Goal: Information Seeking & Learning: Compare options

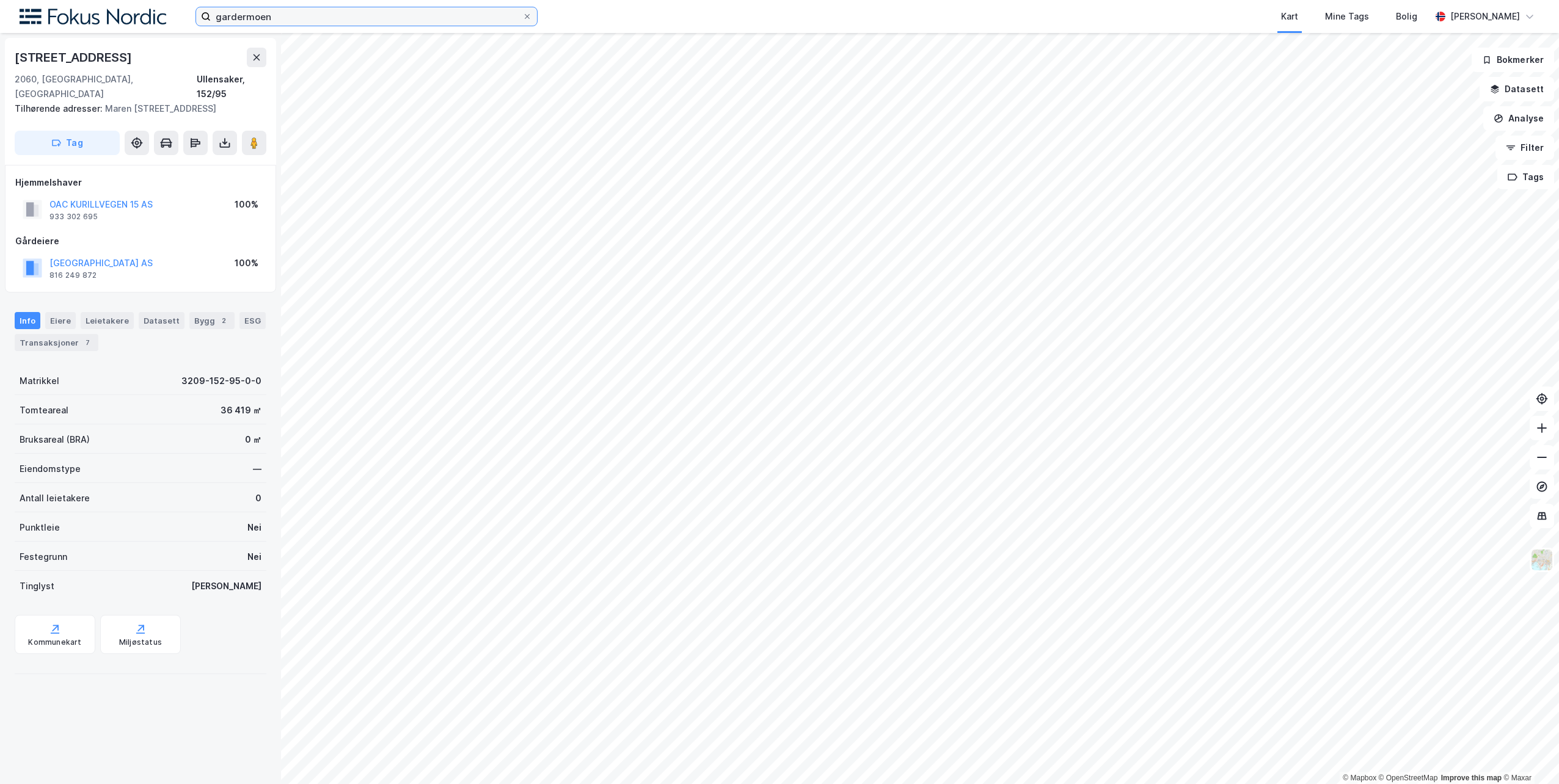
click at [280, 17] on input "gardermoen" at bounding box center [366, 17] width 312 height 19
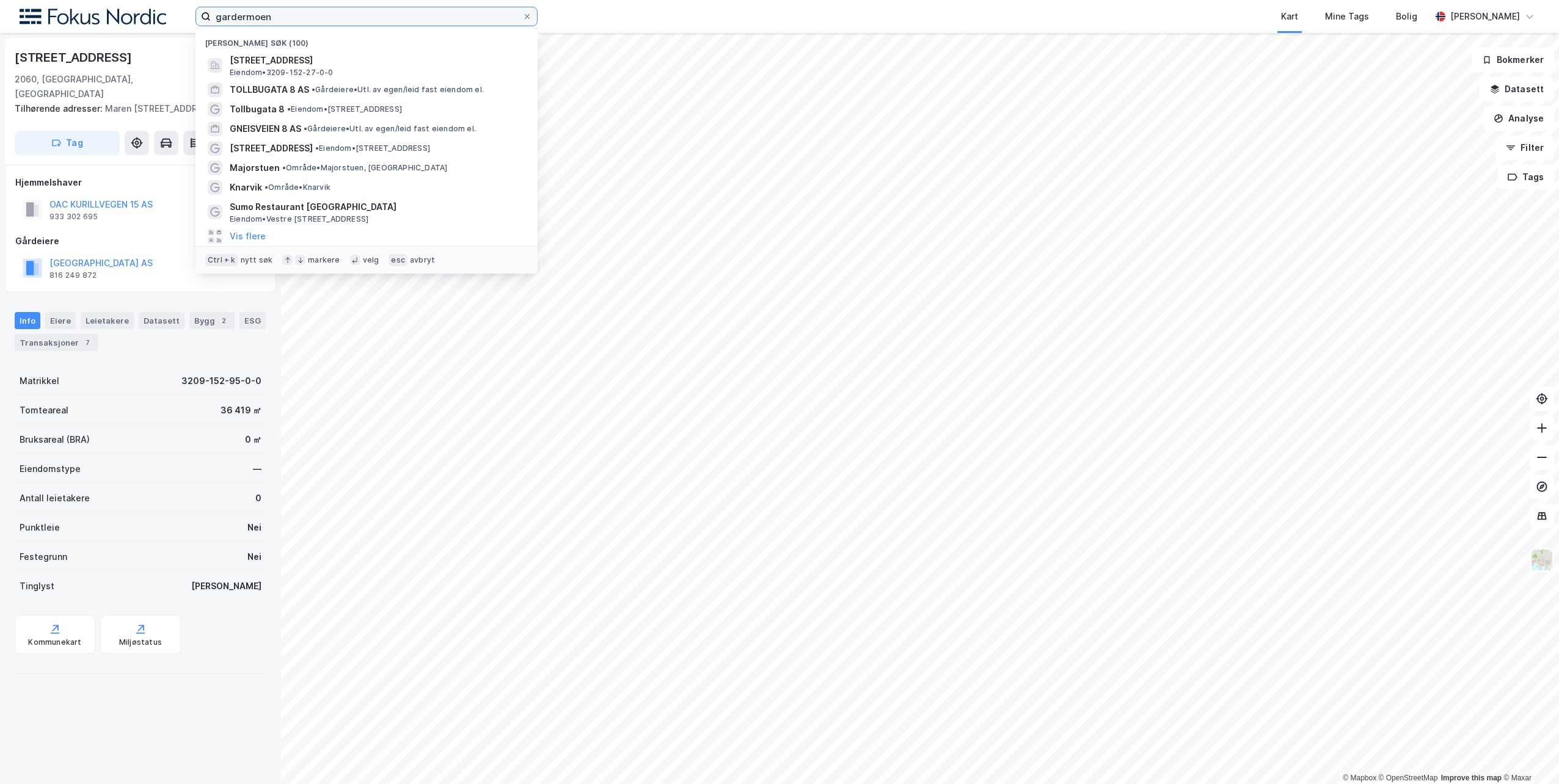
drag, startPoint x: 329, startPoint y: 19, endPoint x: 211, endPoint y: 20, distance: 118.0
click at [211, 20] on input "gardermoen" at bounding box center [366, 17] width 312 height 19
type input "drammen"
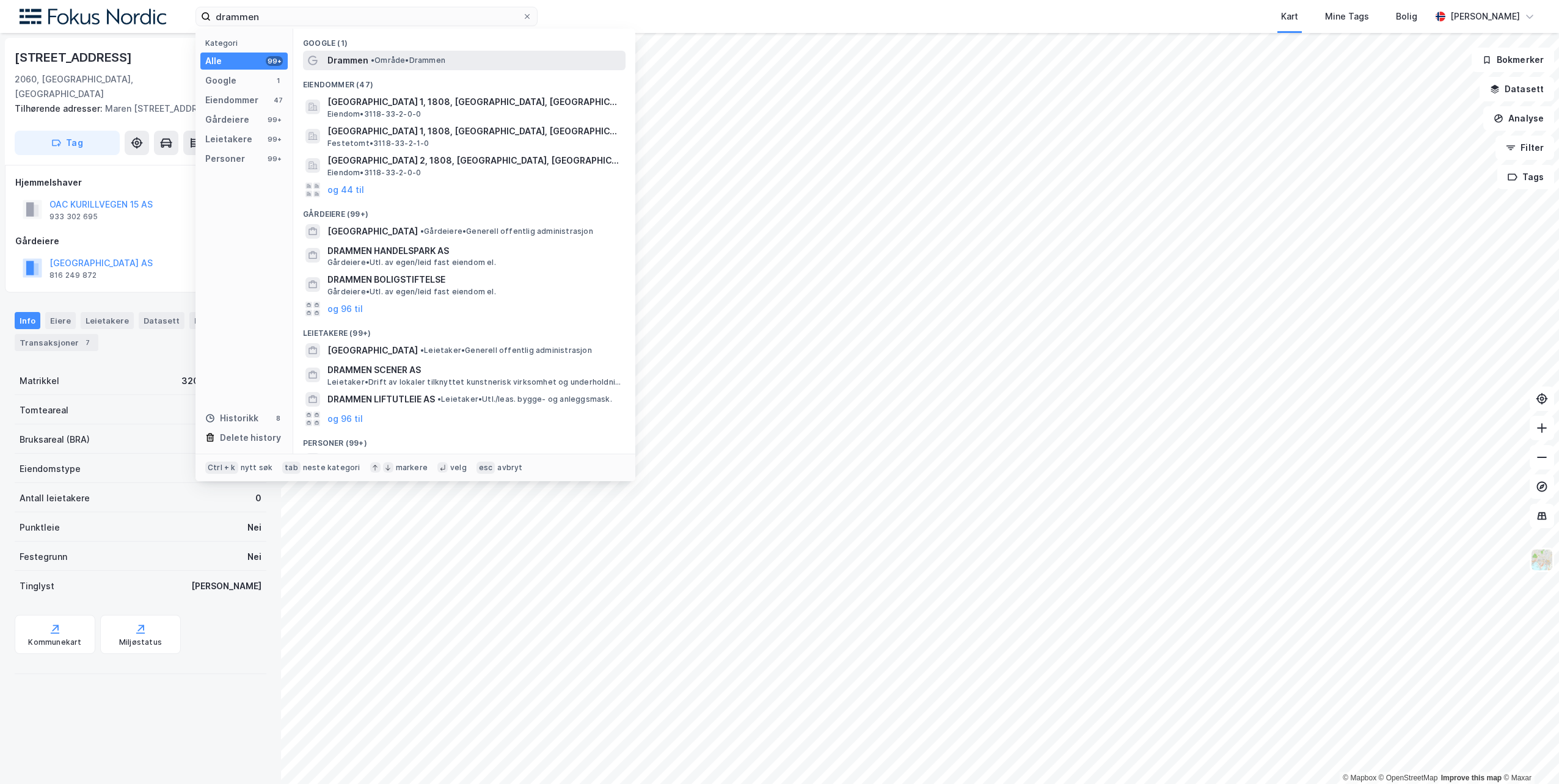
click at [350, 64] on span "Drammen" at bounding box center [348, 61] width 41 height 15
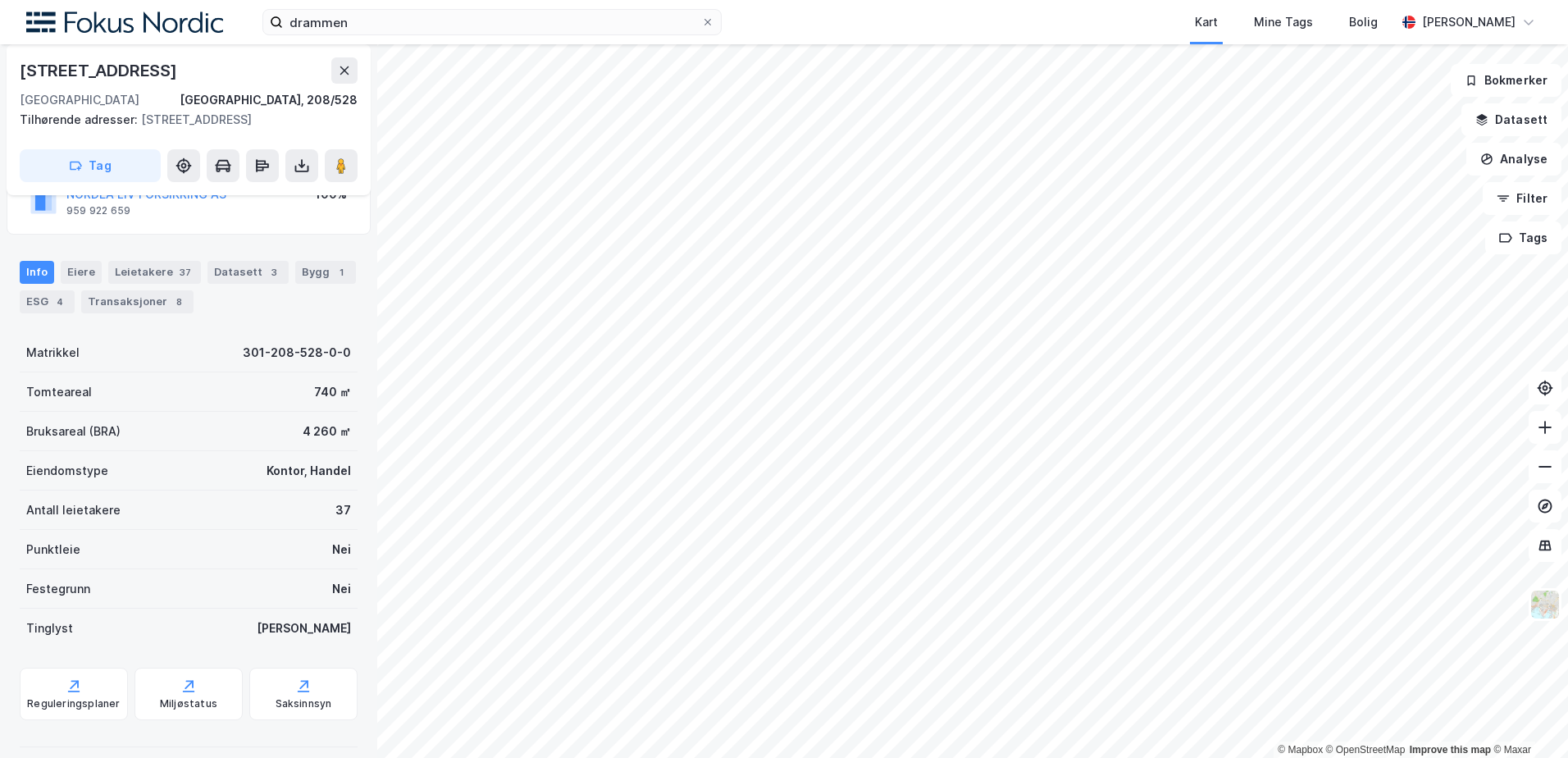
scroll to position [155, 0]
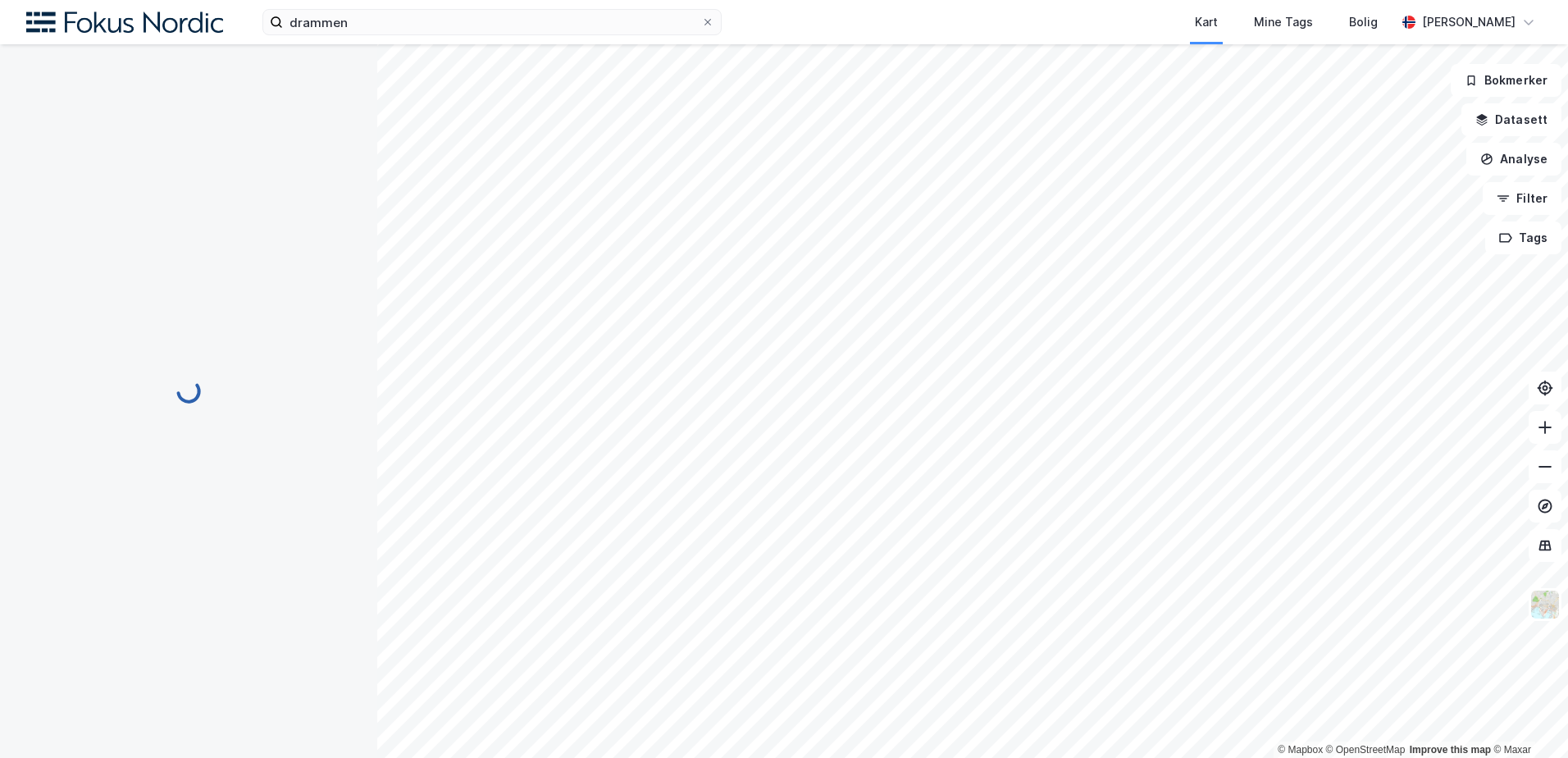
scroll to position [1, 0]
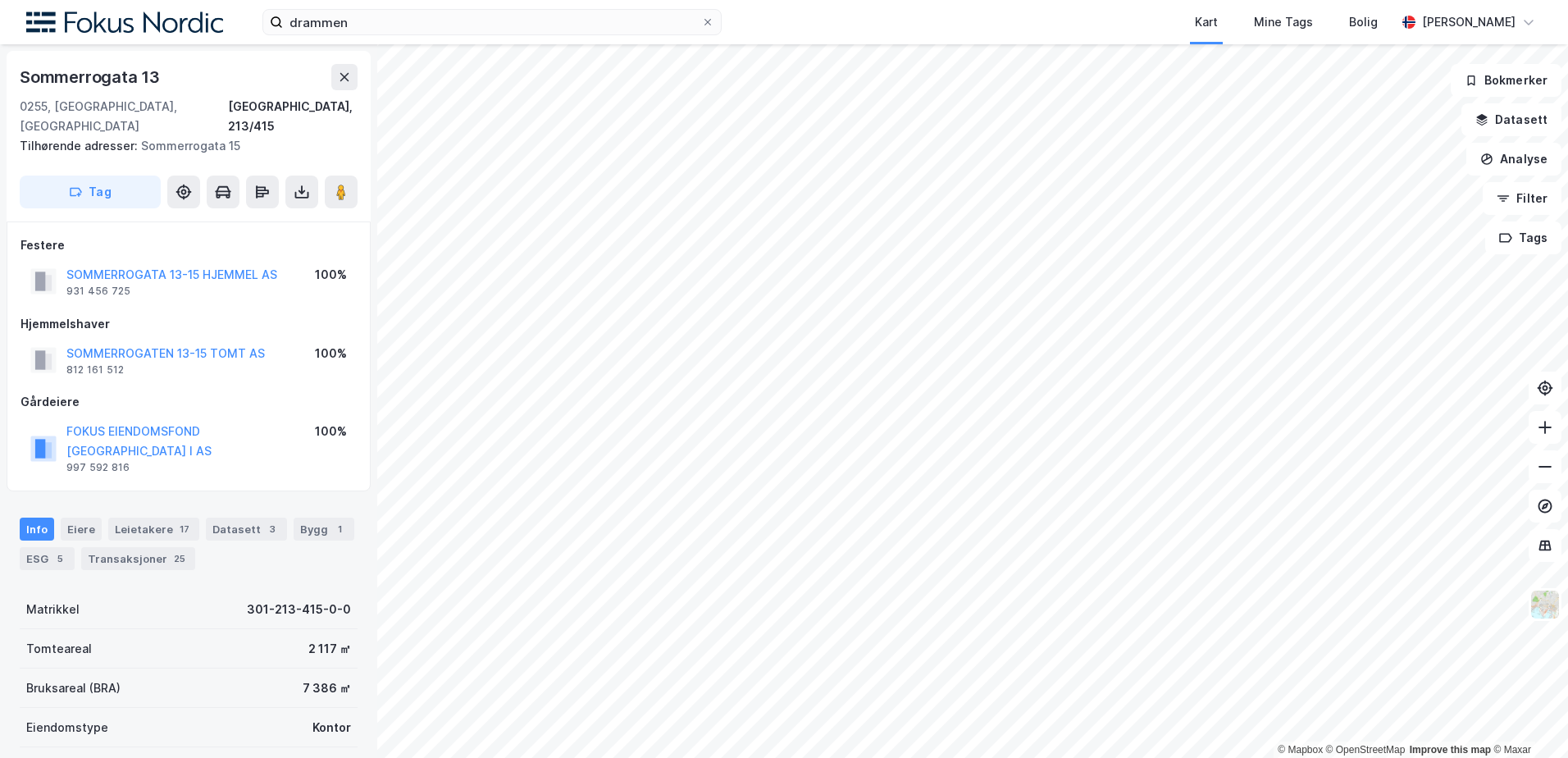
scroll to position [1, 0]
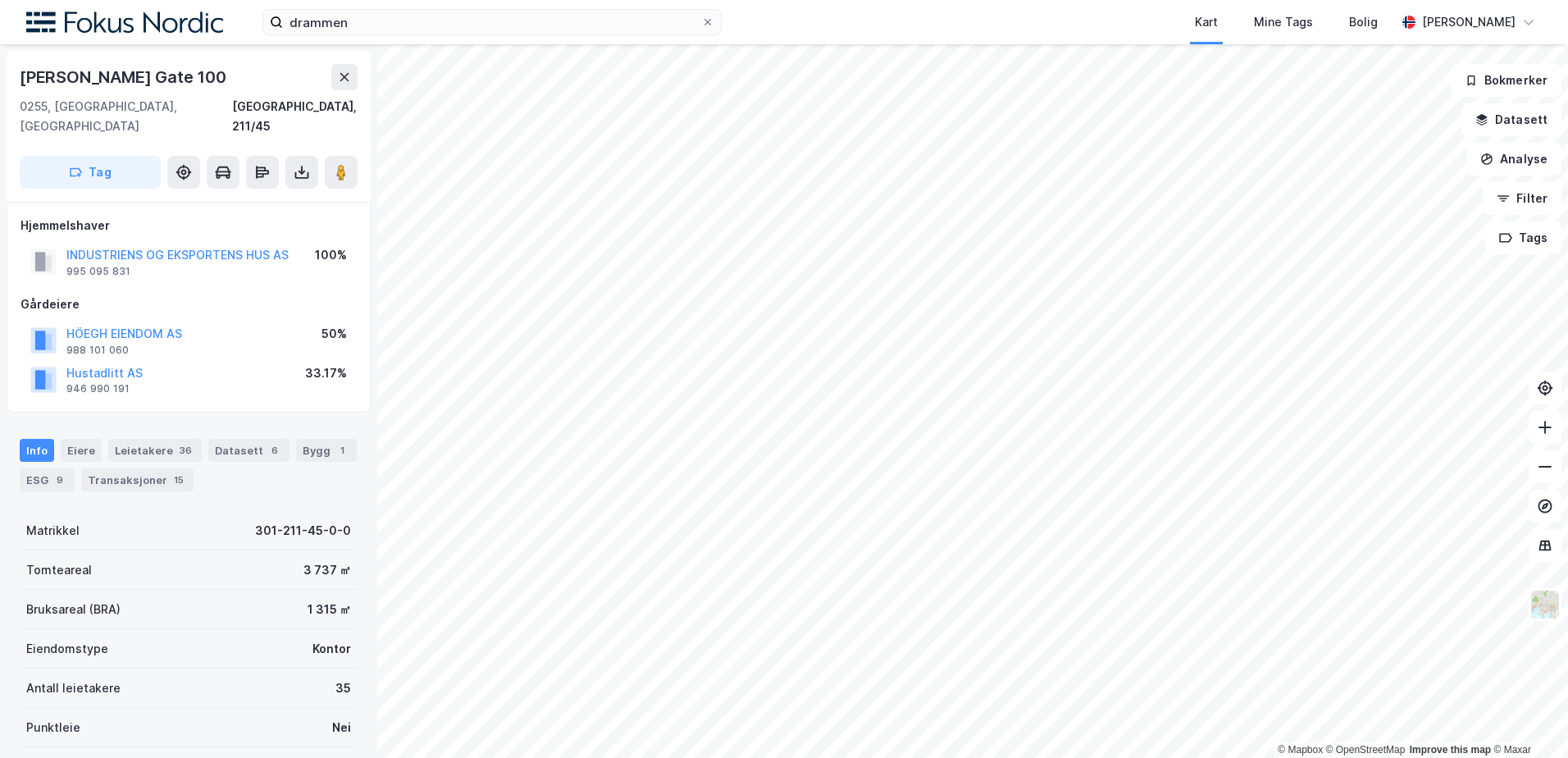
scroll to position [1, 0]
click at [0, 0] on button "Hustadlitt AS" at bounding box center [0, 0] width 0 height 0
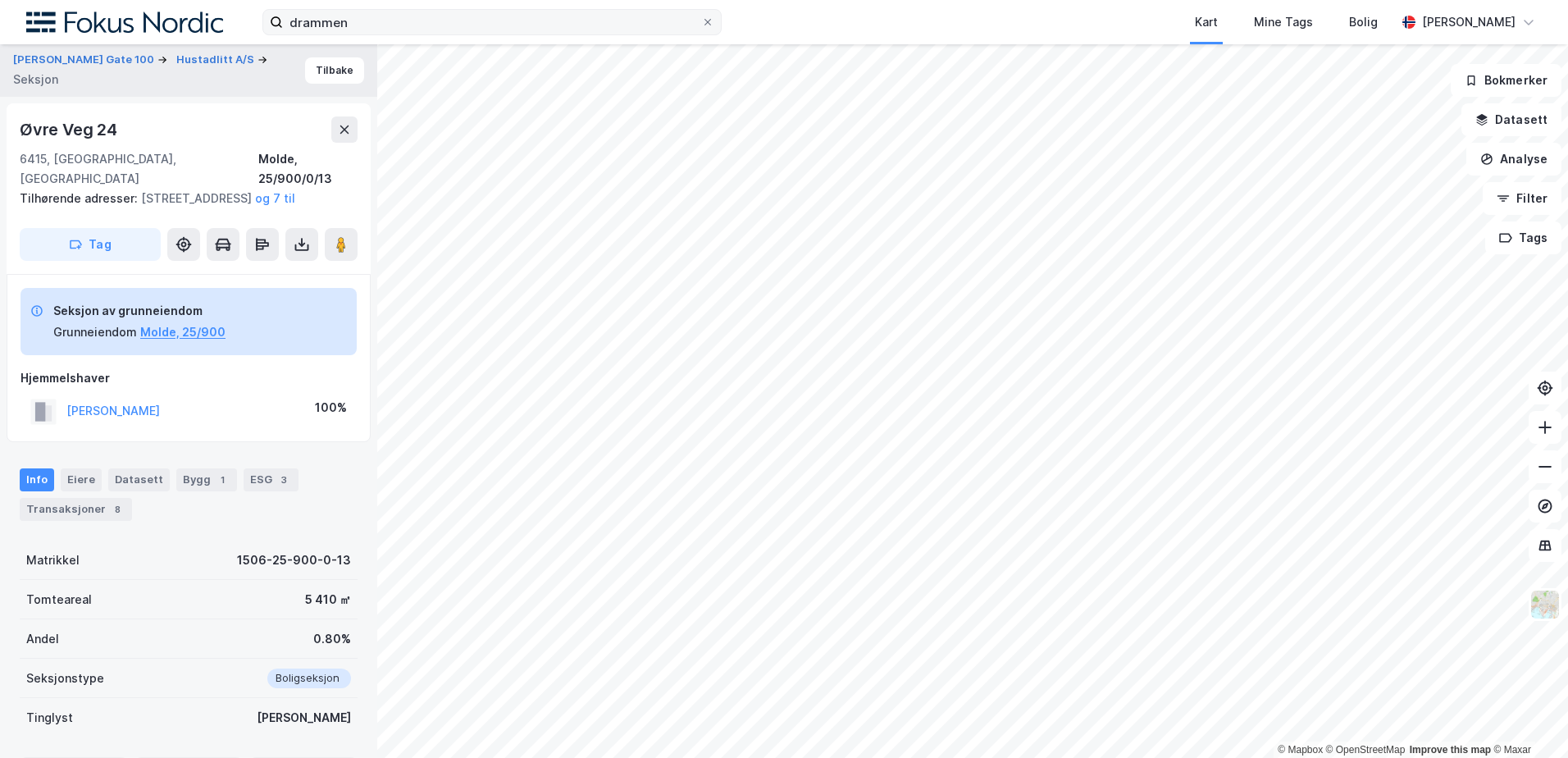
scroll to position [1, 0]
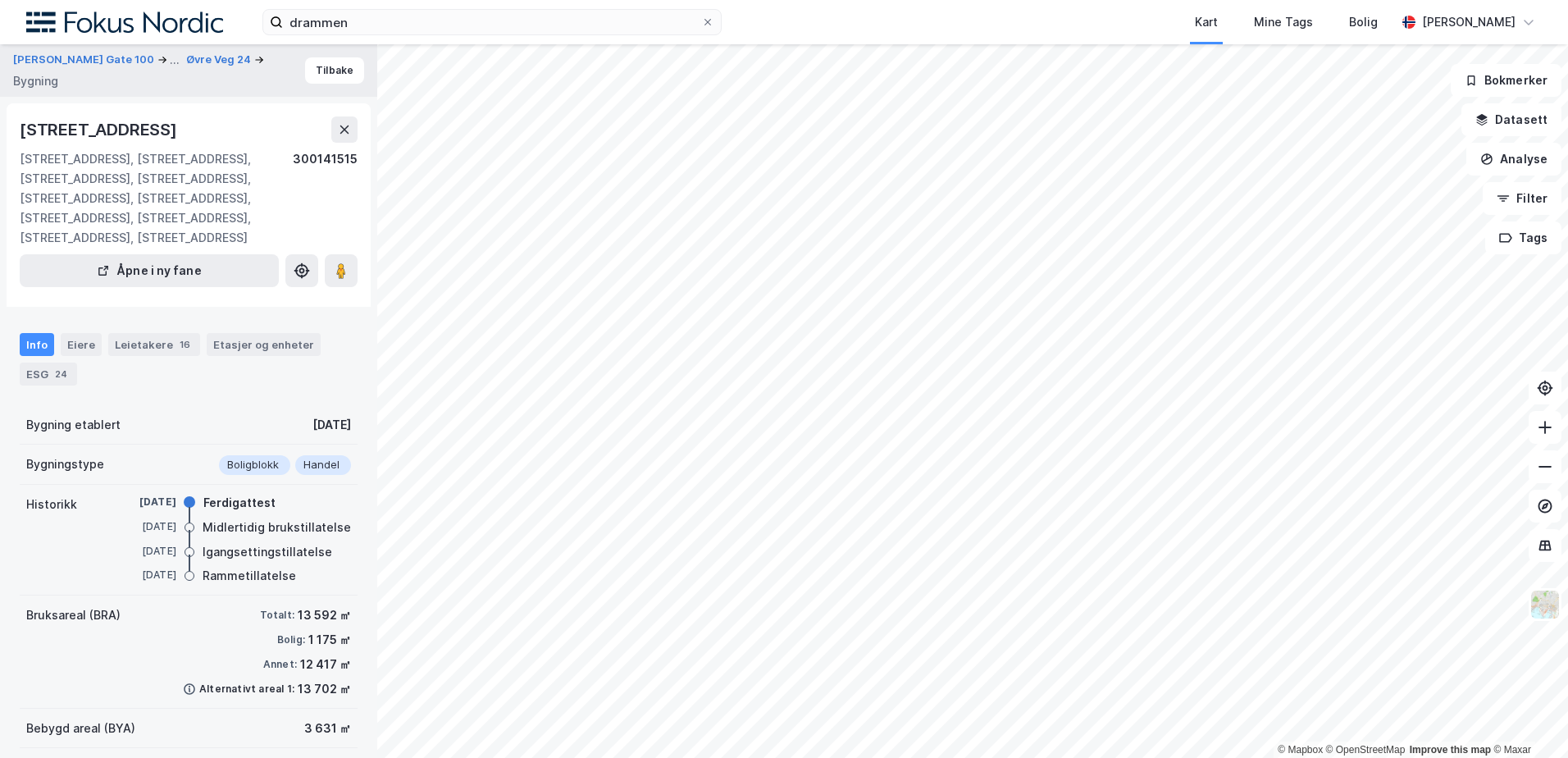
scroll to position [1, 0]
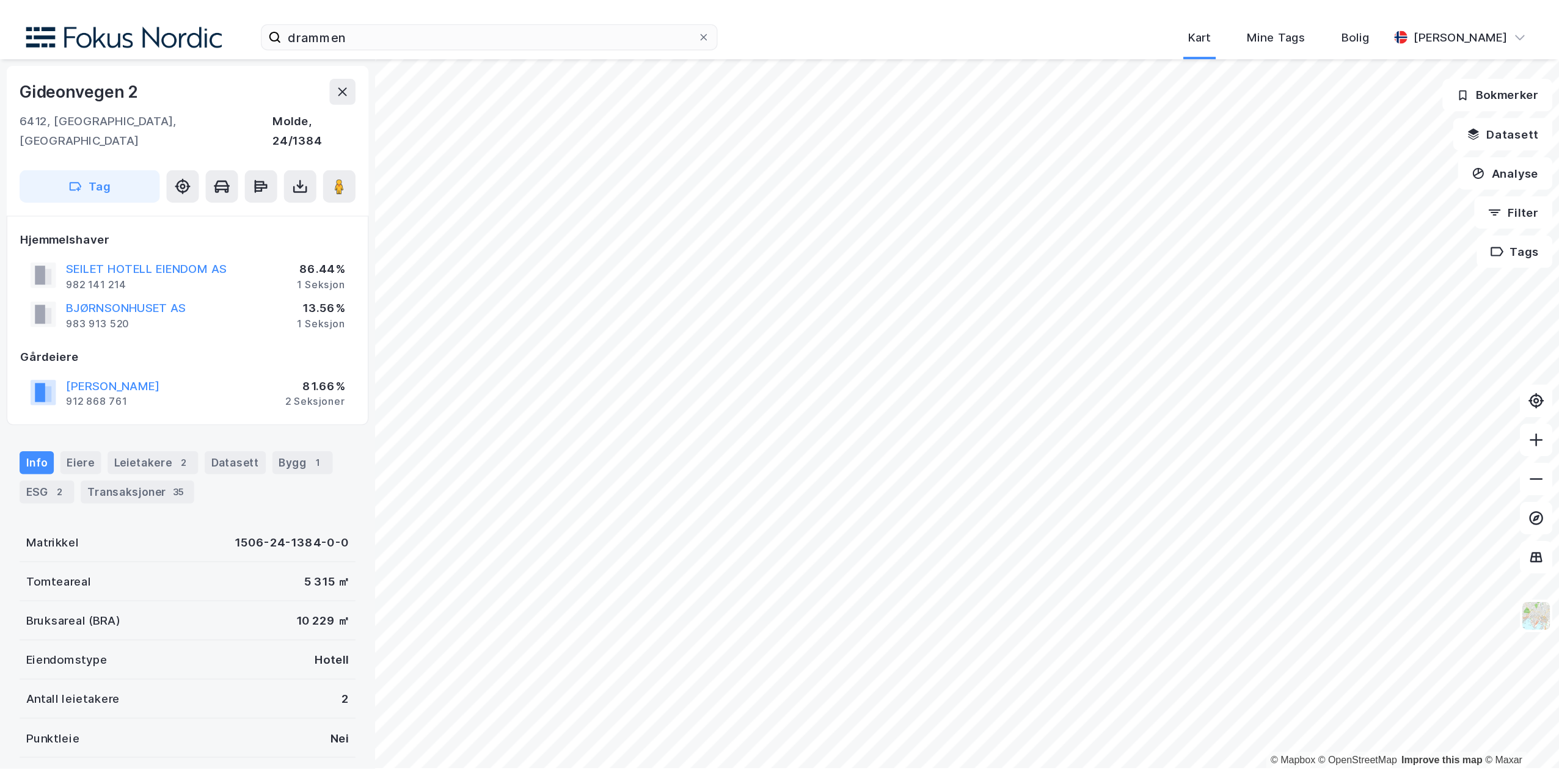
scroll to position [1, 0]
